Goal: Information Seeking & Learning: Learn about a topic

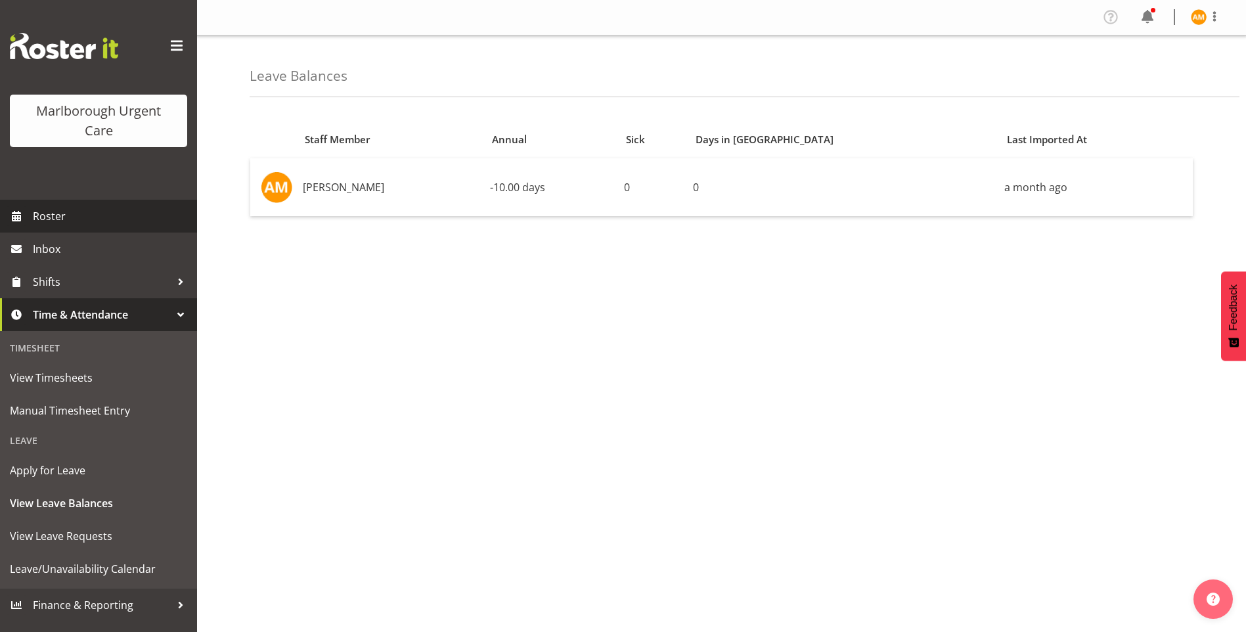
drag, startPoint x: 62, startPoint y: 208, endPoint x: 87, endPoint y: 210, distance: 25.0
click at [62, 208] on span "Roster" at bounding box center [112, 216] width 158 height 20
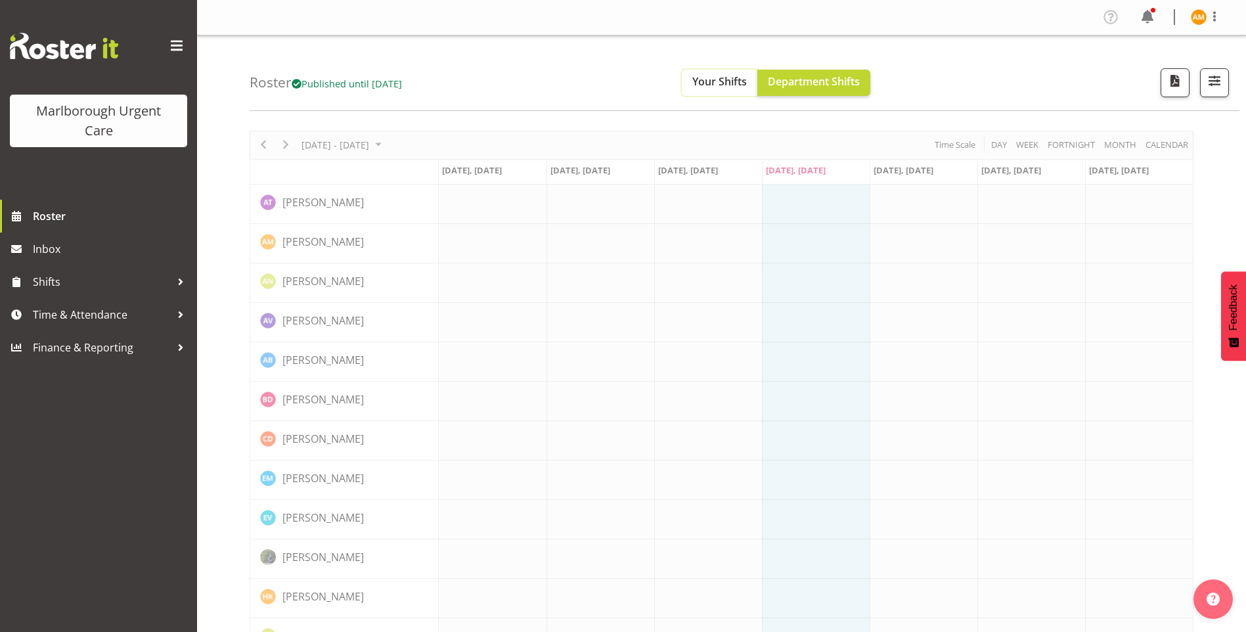
click at [741, 80] on span "Your Shifts" at bounding box center [719, 81] width 54 height 14
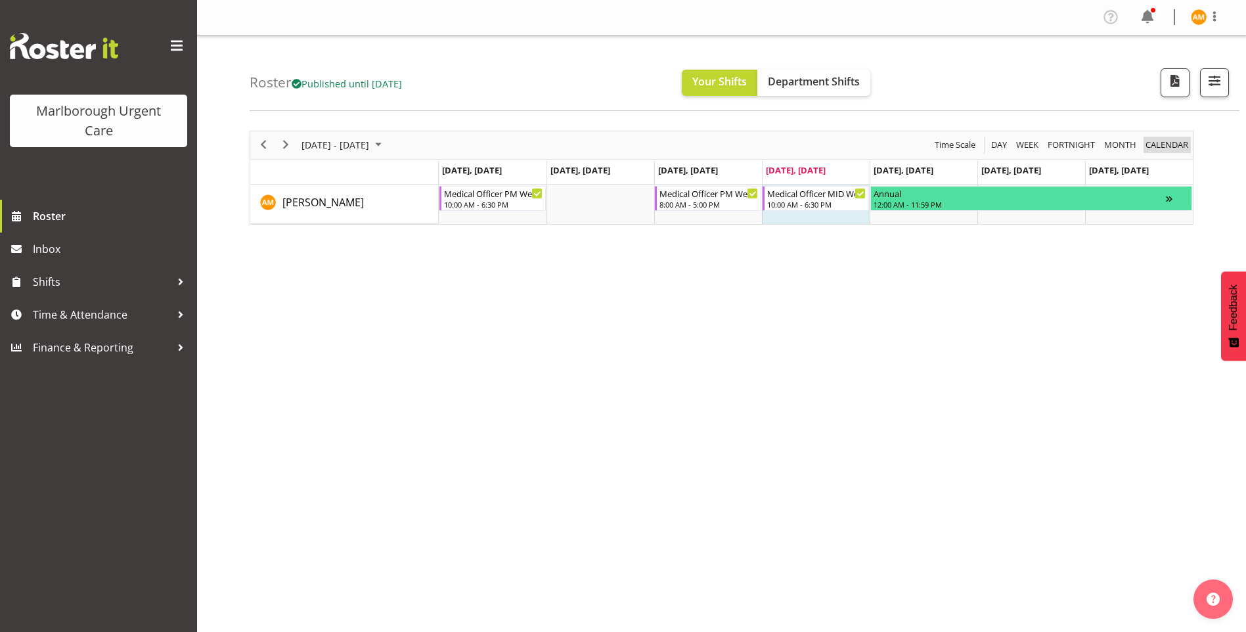
click at [1180, 149] on span "calendar" at bounding box center [1166, 145] width 45 height 16
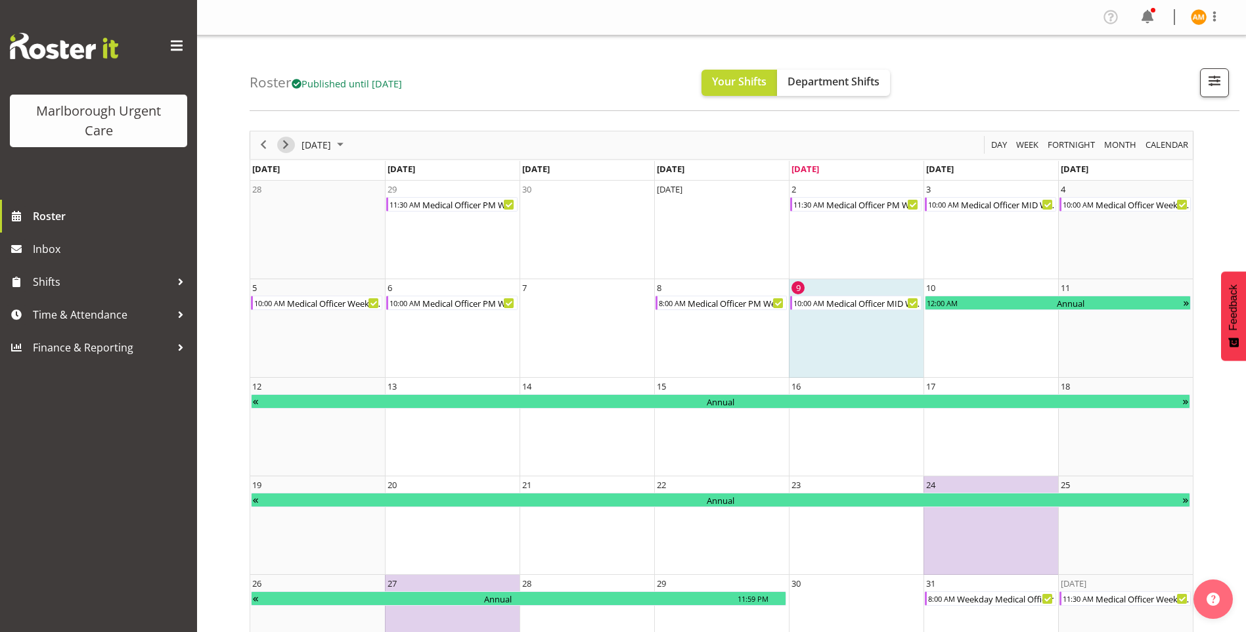
click at [278, 139] on div "next period" at bounding box center [285, 145] width 22 height 28
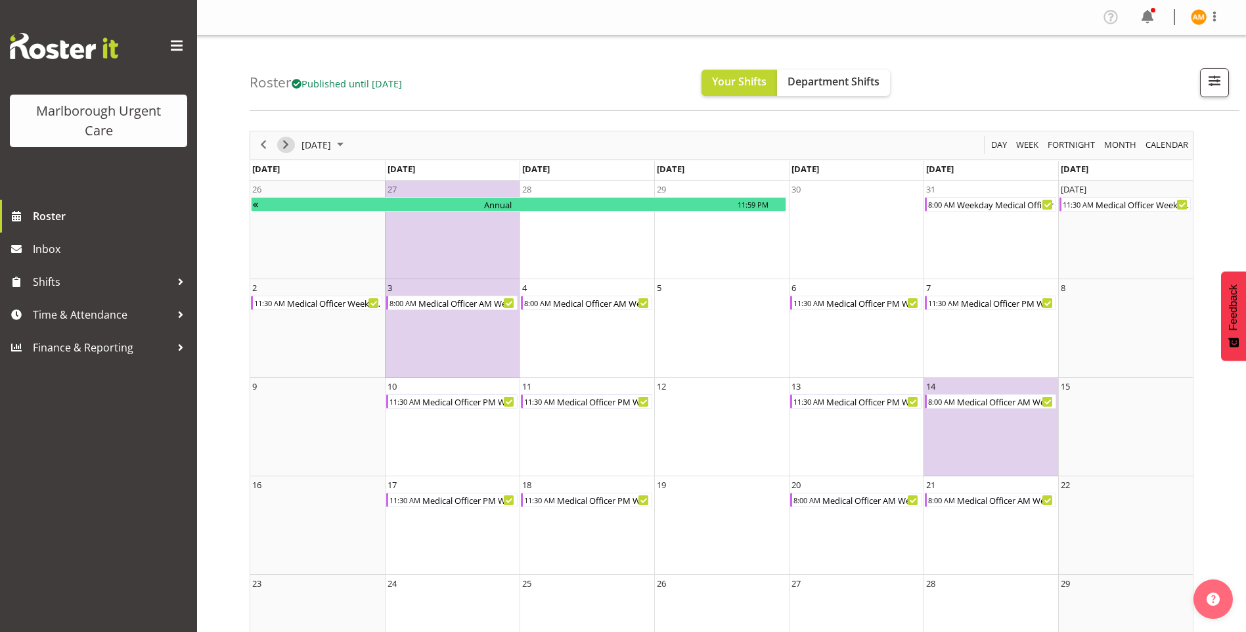
click at [284, 144] on span "Next" at bounding box center [286, 145] width 16 height 16
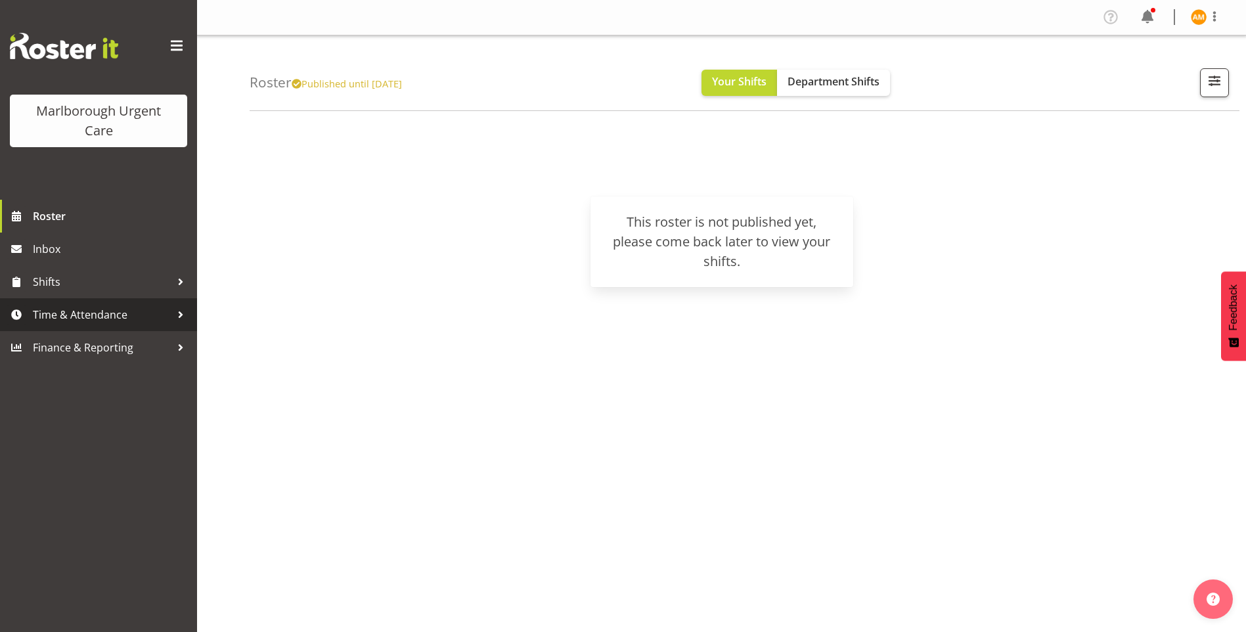
click at [98, 326] on link "Time & Attendance" at bounding box center [98, 314] width 197 height 33
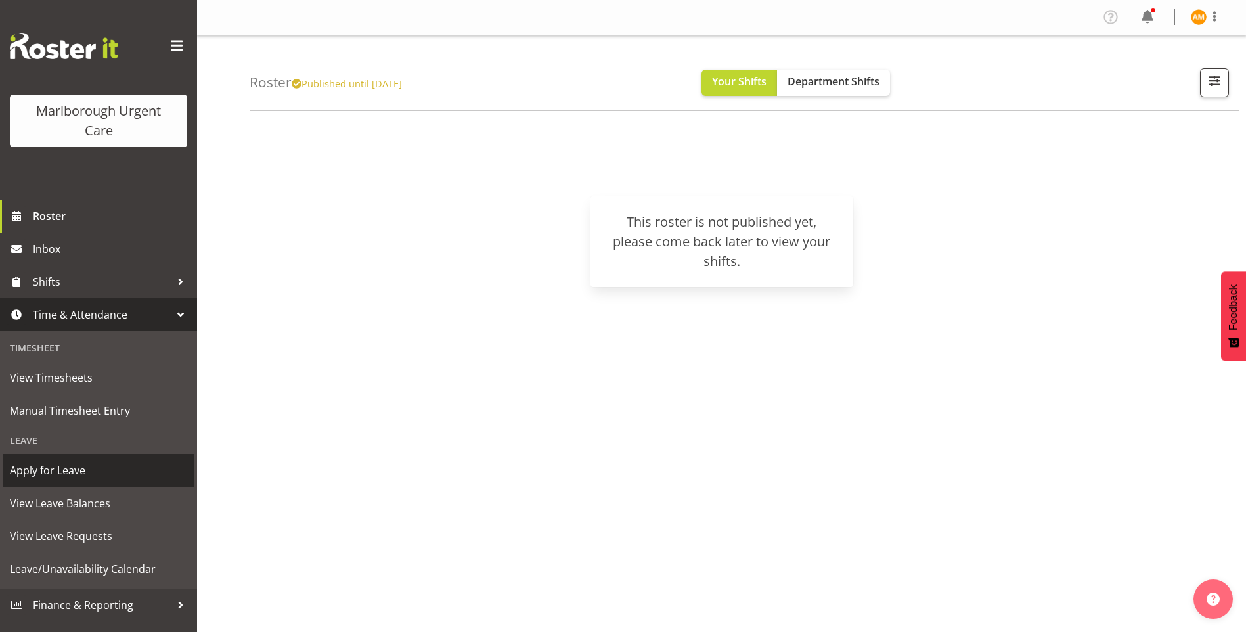
click at [62, 475] on span "Apply for Leave" at bounding box center [98, 470] width 177 height 20
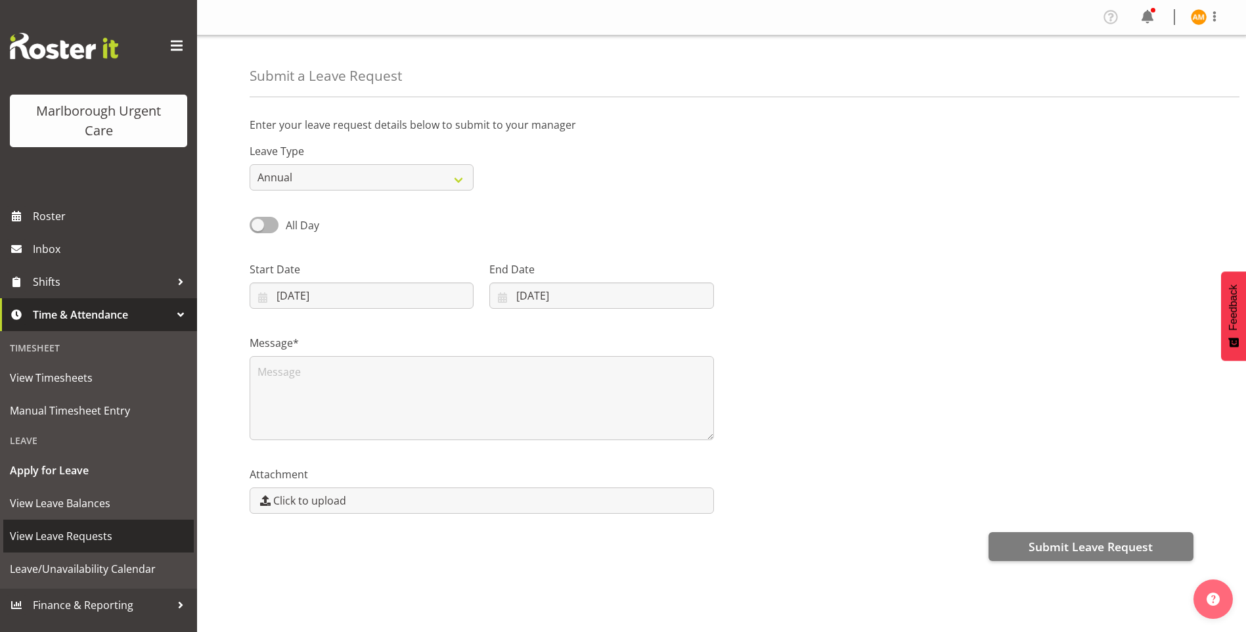
click at [100, 532] on span "View Leave Requests" at bounding box center [98, 536] width 177 height 20
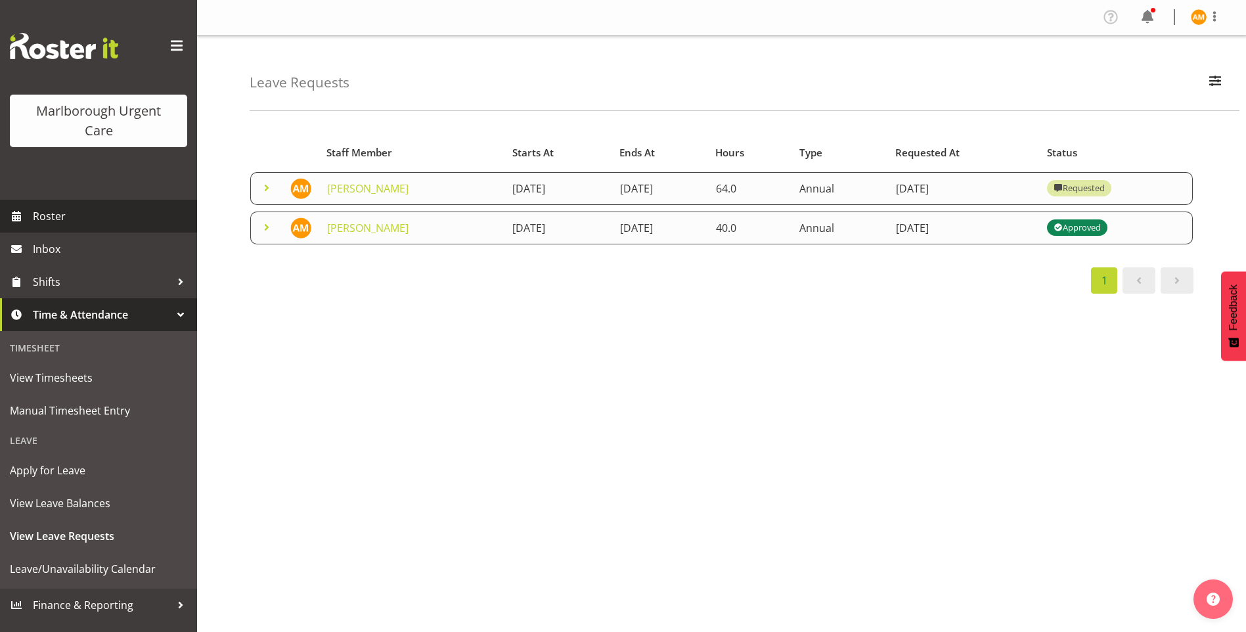
click at [44, 215] on span "Roster" at bounding box center [112, 216] width 158 height 20
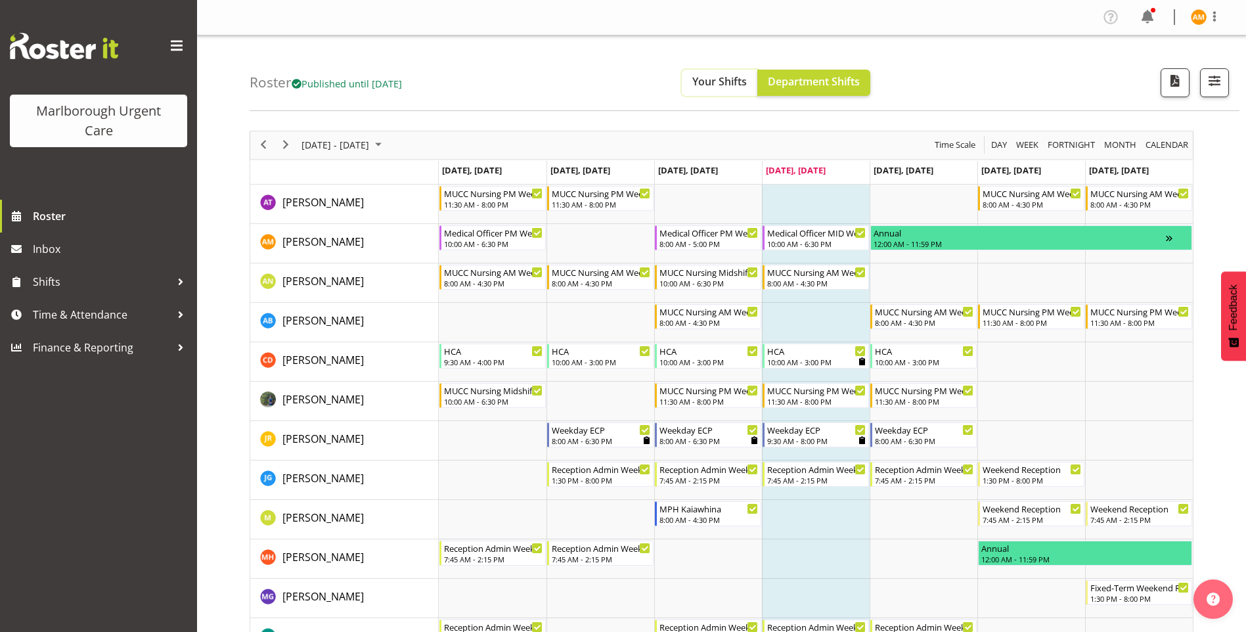
click at [741, 90] on button "Your Shifts" at bounding box center [720, 83] width 76 height 26
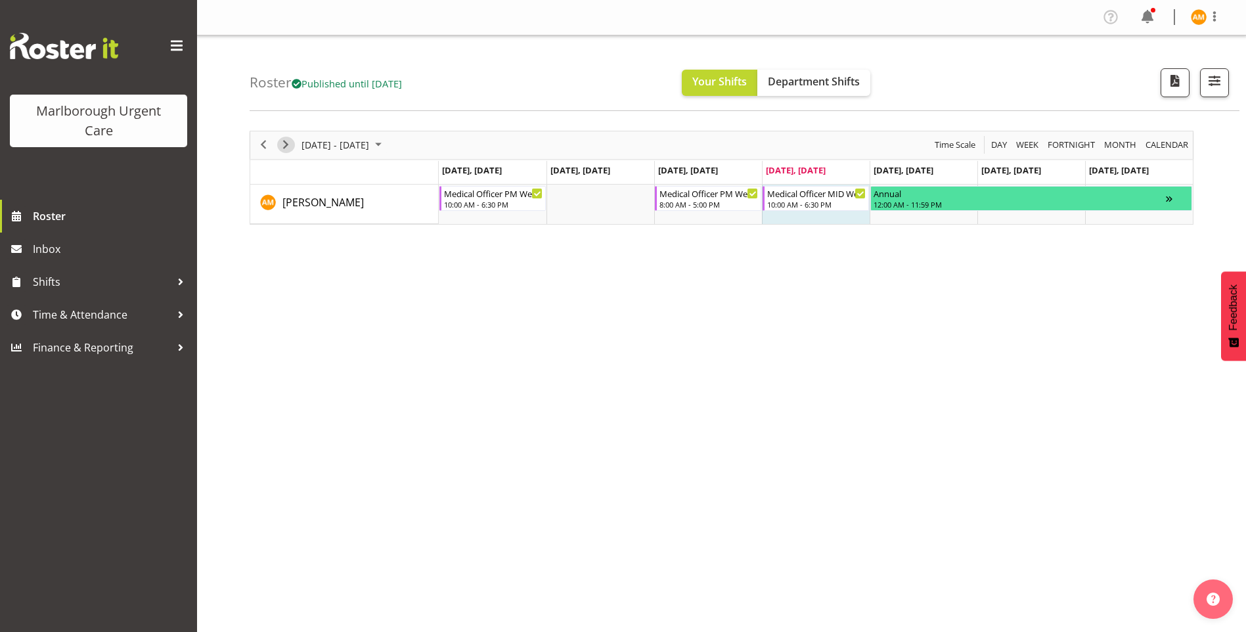
click at [289, 144] on span "Next" at bounding box center [286, 145] width 16 height 16
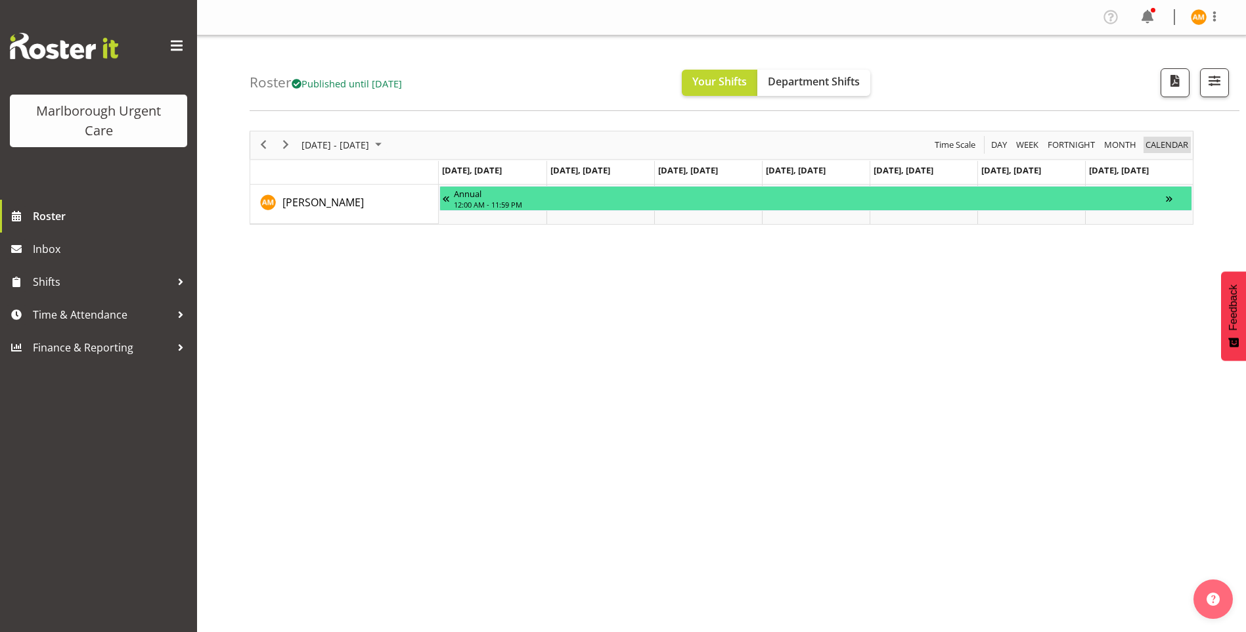
click at [1157, 150] on span "calendar" at bounding box center [1166, 145] width 45 height 16
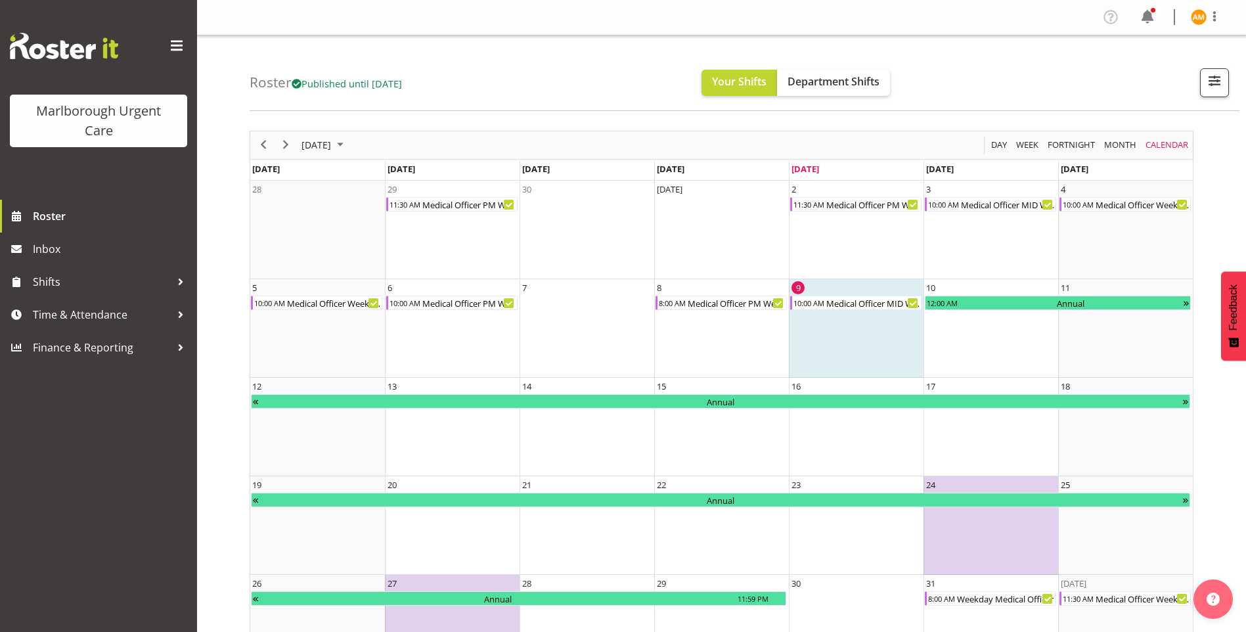
click at [283, 144] on div "October 2025 Today Day Week Fortnight Month calendar Month Agenda Time Scale Su…" at bounding box center [722, 402] width 944 height 543
click at [280, 147] on span "Next" at bounding box center [286, 145] width 16 height 16
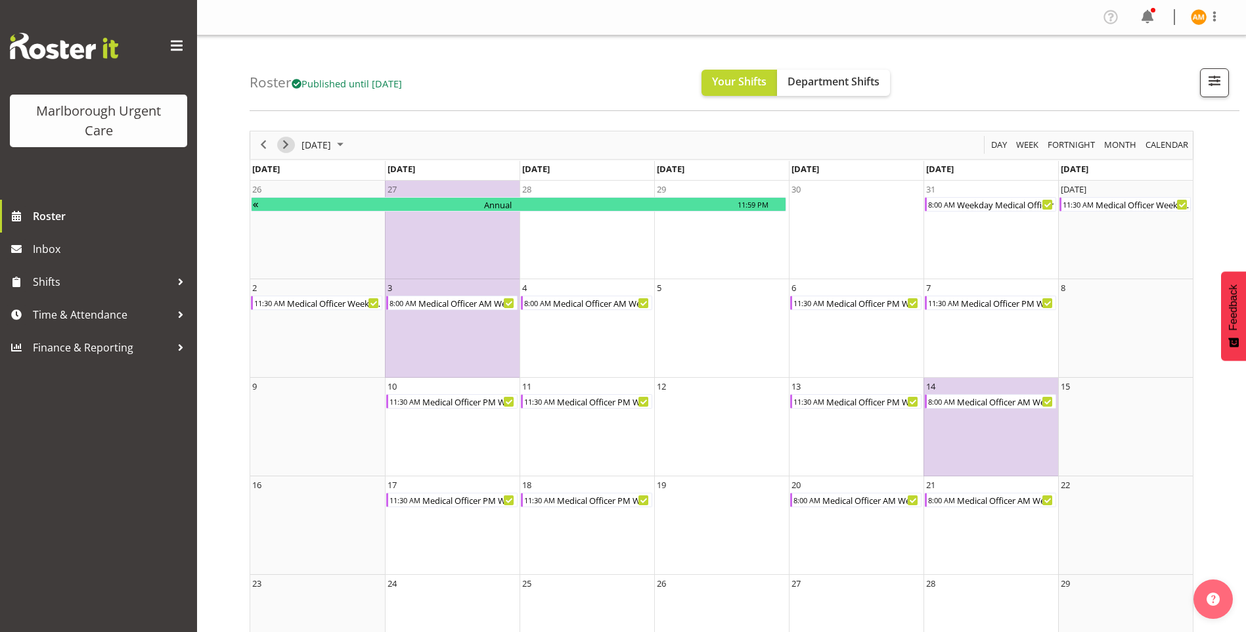
click at [280, 148] on span "Next" at bounding box center [286, 145] width 16 height 16
